Goal: Find specific page/section: Find specific page/section

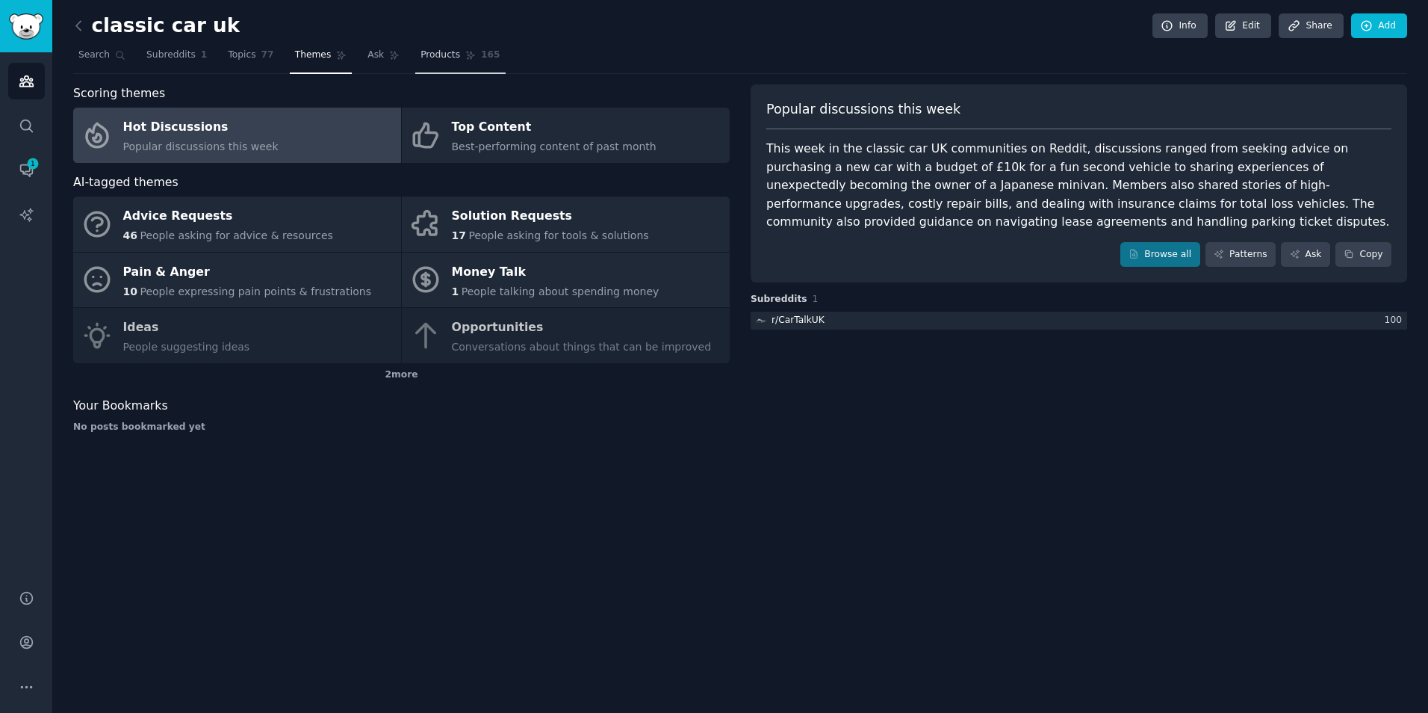
click at [458, 60] on link "Products 165" at bounding box center [460, 58] width 90 height 31
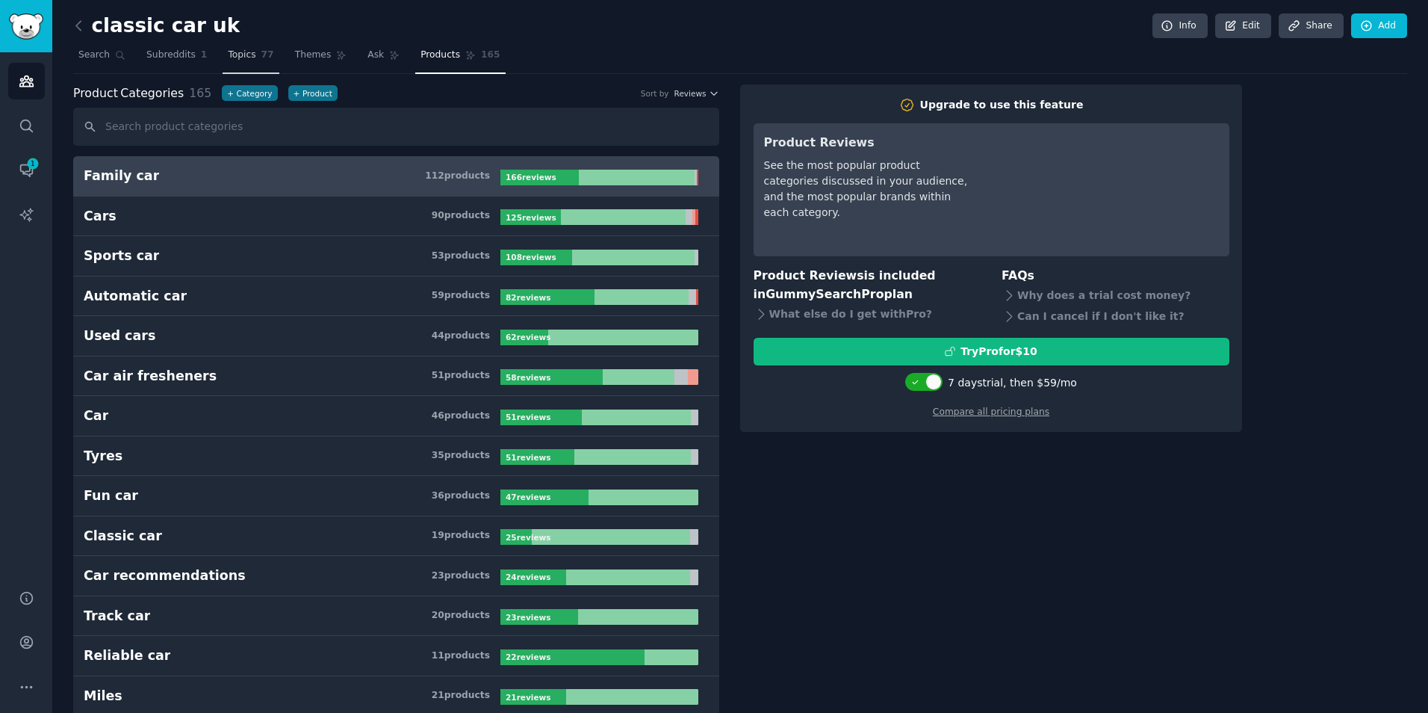
click at [223, 69] on link "Topics 77" at bounding box center [251, 58] width 56 height 31
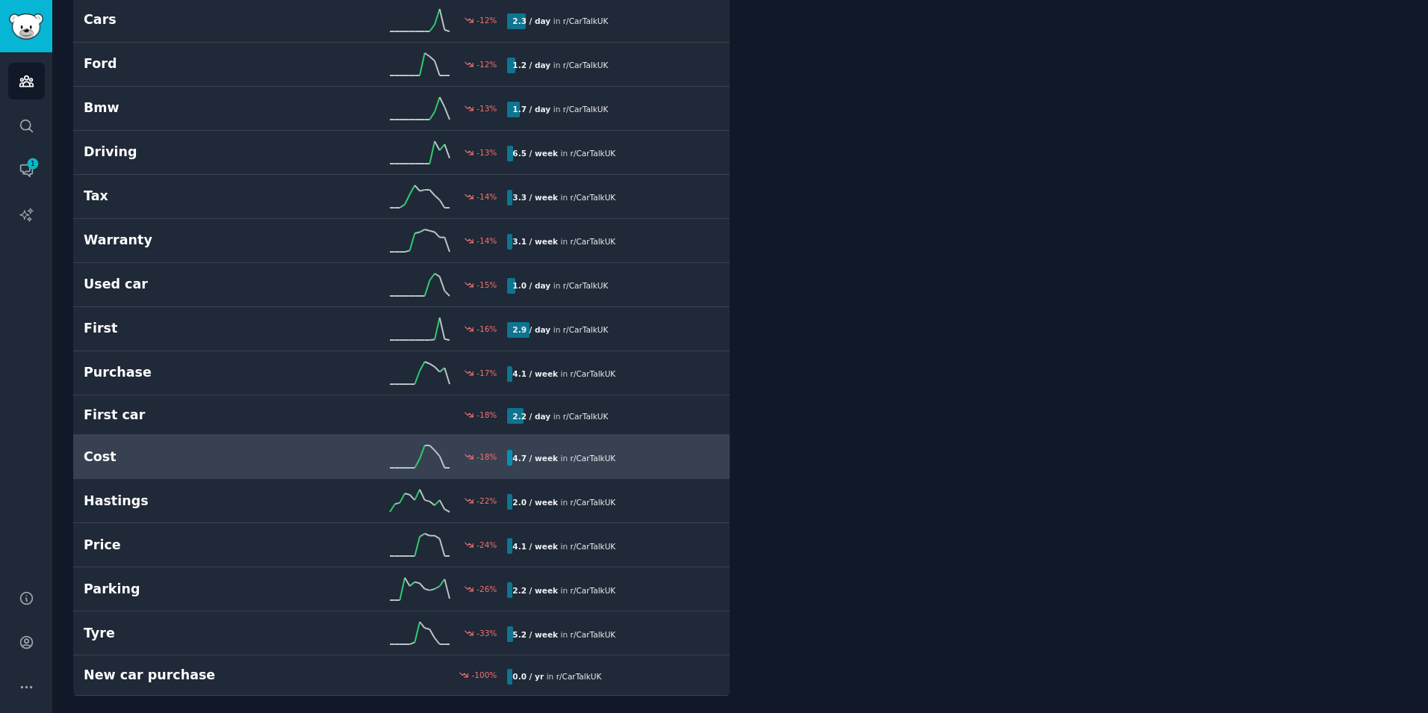
scroll to position [2838, 0]
